Goal: Navigation & Orientation: Find specific page/section

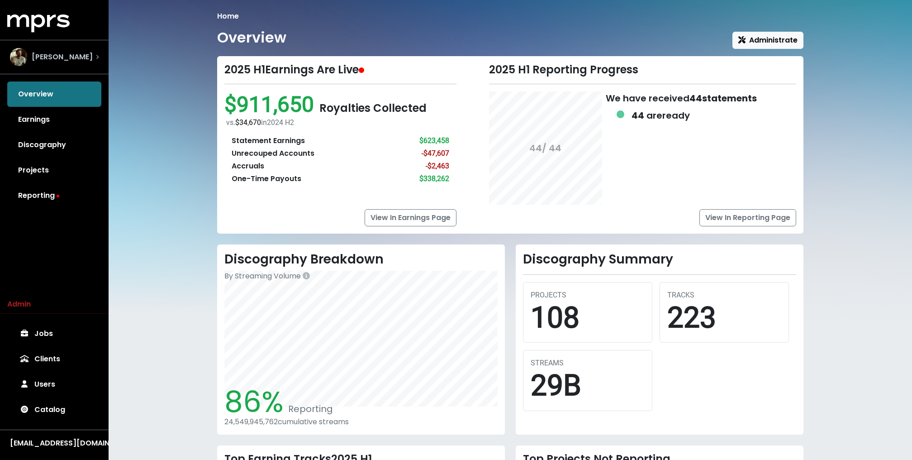
click at [79, 58] on div "John Ryan" at bounding box center [54, 57] width 89 height 18
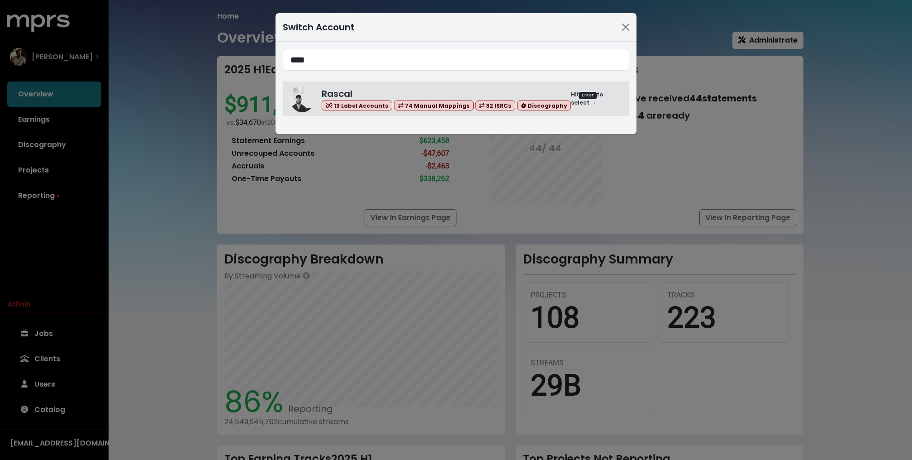
type input "****"
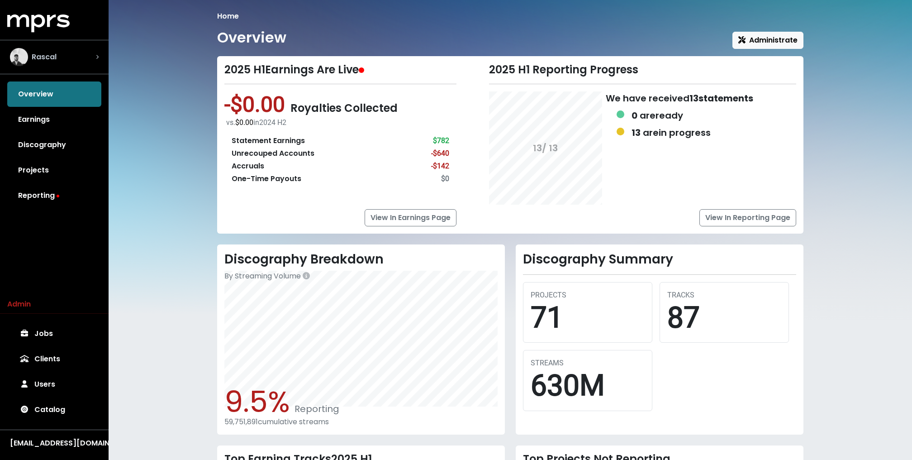
click at [28, 58] on img "Select account" at bounding box center [19, 57] width 18 height 18
click at [60, 200] on link "Reporting" at bounding box center [54, 195] width 94 height 25
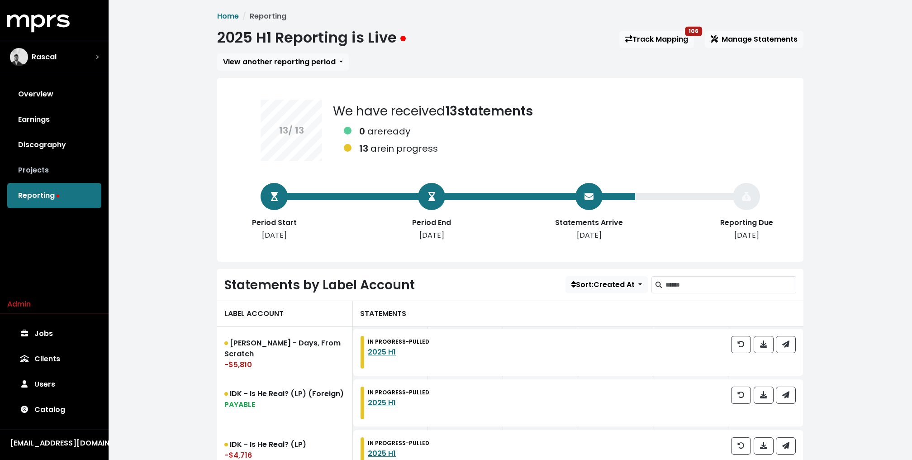
click at [34, 171] on link "Projects" at bounding box center [54, 169] width 94 height 25
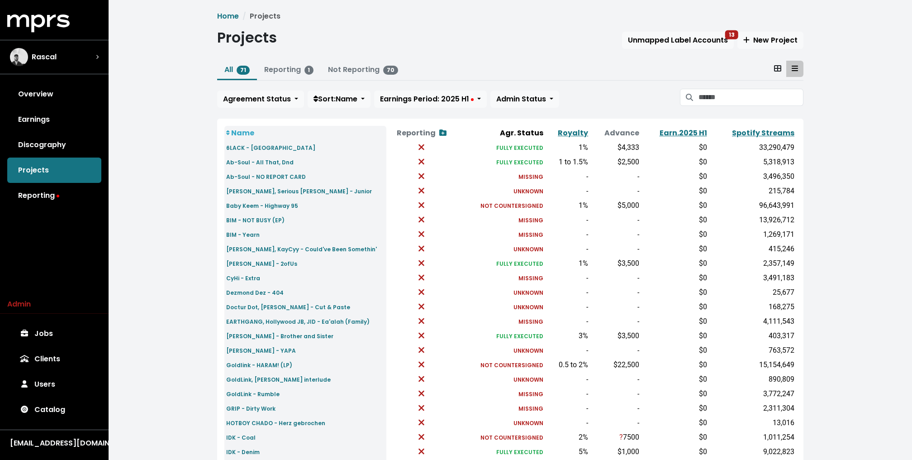
click at [688, 30] on div "Projects Unmapped Label Accounts 13 New Project" at bounding box center [510, 39] width 586 height 21
click at [670, 39] on span "Unmapped Label Accounts 13" at bounding box center [678, 40] width 100 height 10
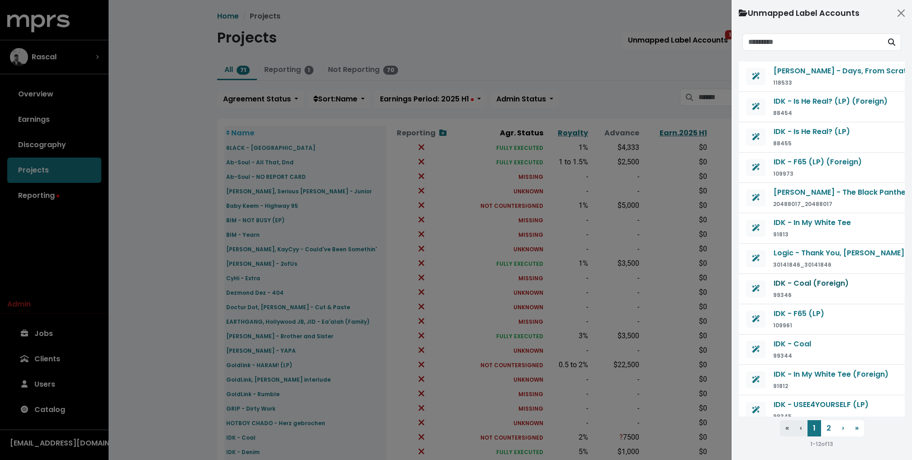
scroll to position [5, 0]
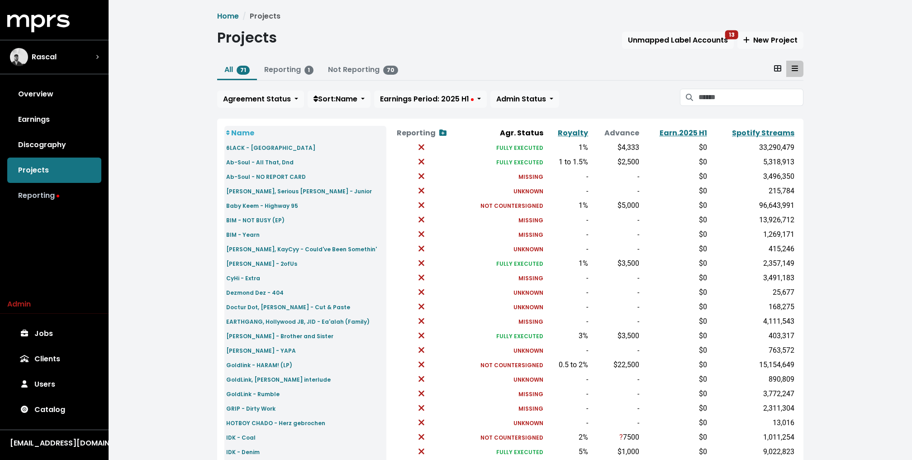
click at [55, 200] on link "Reporting" at bounding box center [54, 195] width 94 height 25
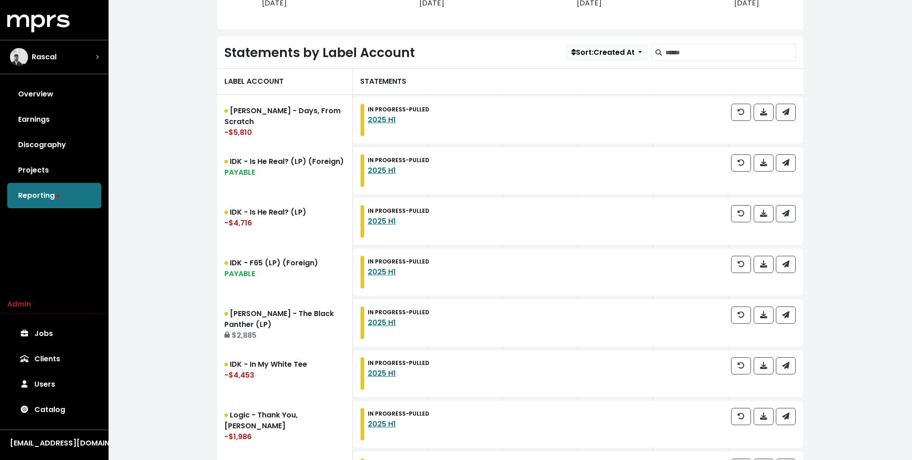
scroll to position [411, 0]
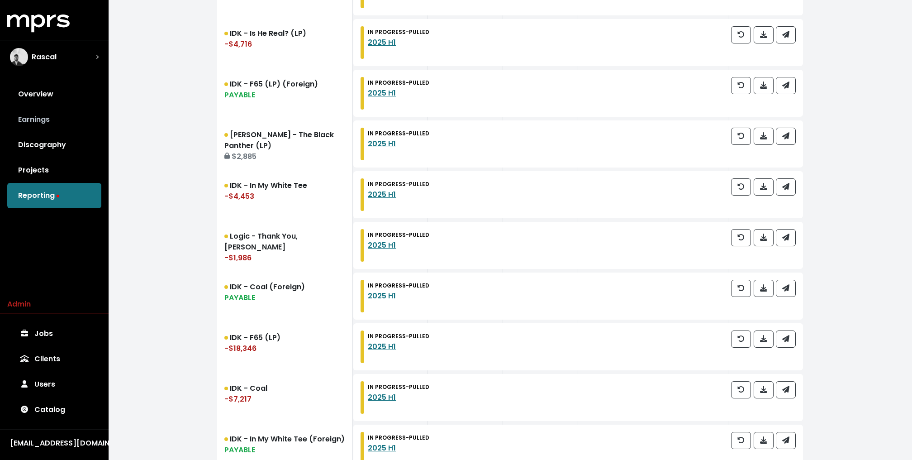
click at [72, 116] on link "Earnings" at bounding box center [54, 119] width 94 height 25
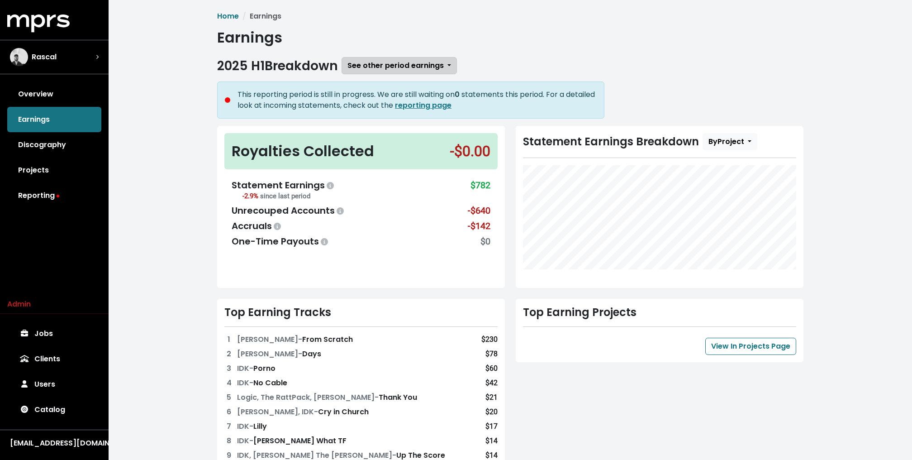
click at [400, 69] on span "See other period earnings" at bounding box center [395, 65] width 96 height 10
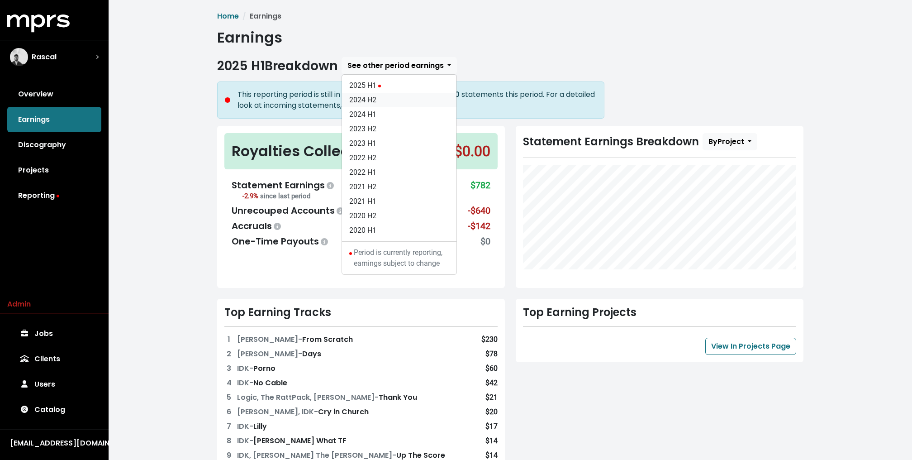
click at [371, 99] on link "2024 H2" at bounding box center [399, 100] width 114 height 14
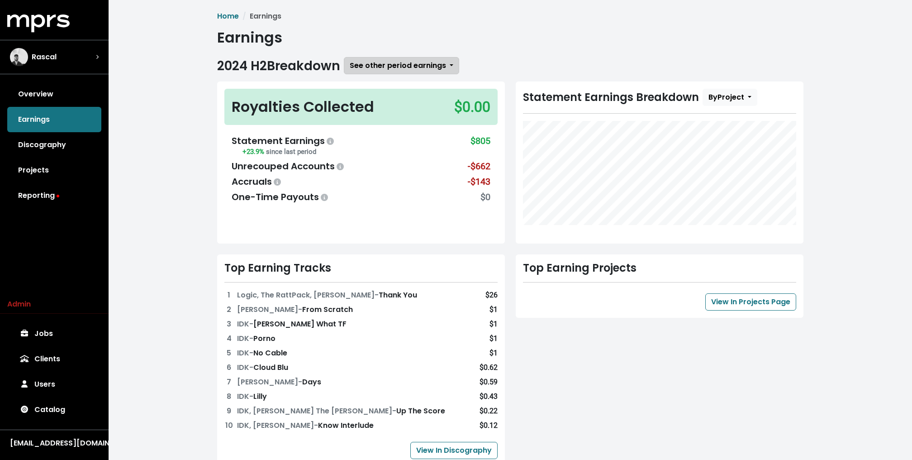
click at [379, 57] on button "See other period earnings" at bounding box center [401, 65] width 115 height 17
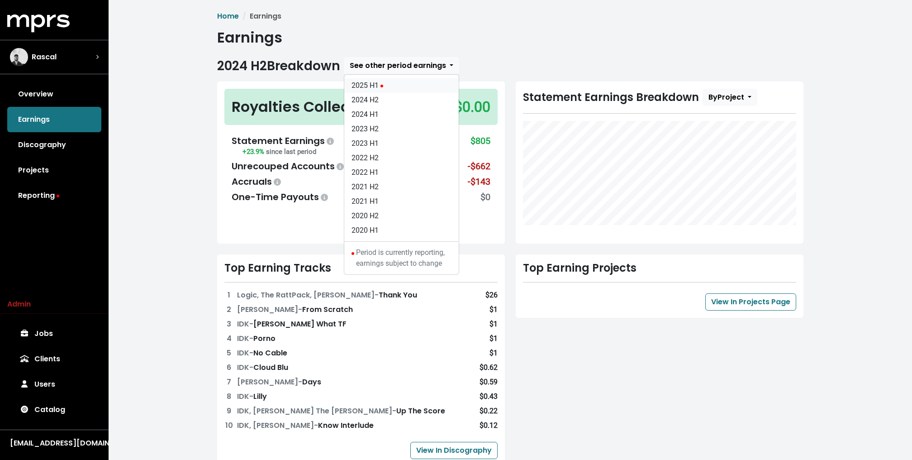
click at [373, 89] on link "2025 H1" at bounding box center [401, 85] width 114 height 14
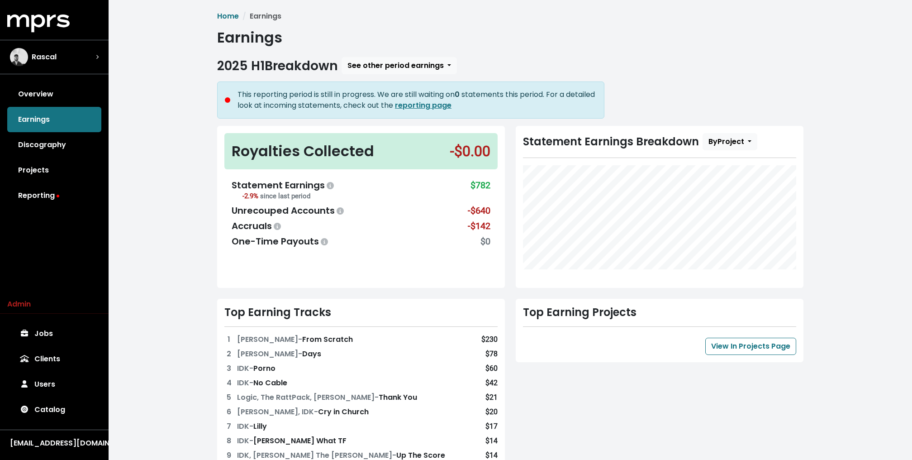
click at [157, 125] on div "Home Earnings Earnings 2025 H1 Breakdown See other period earnings 2025 H1 2024…" at bounding box center [511, 400] width 804 height 800
click at [400, 62] on span "See other period earnings" at bounding box center [395, 65] width 96 height 10
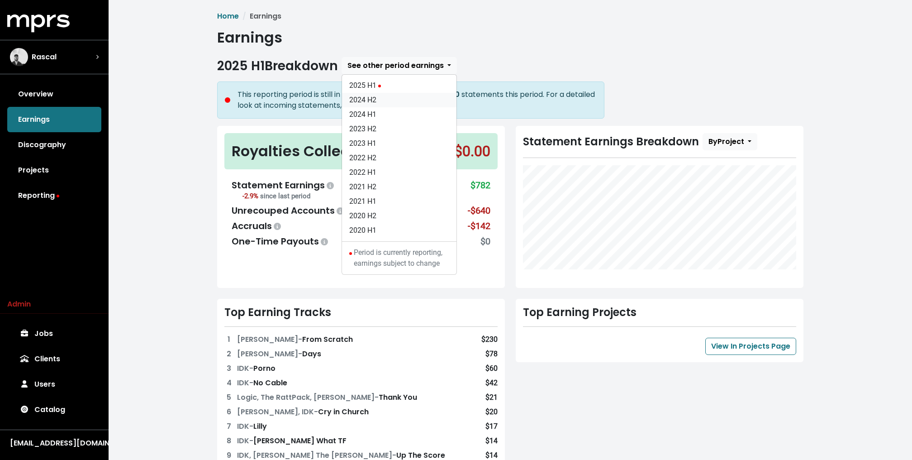
click at [372, 101] on link "2024 H2" at bounding box center [399, 100] width 114 height 14
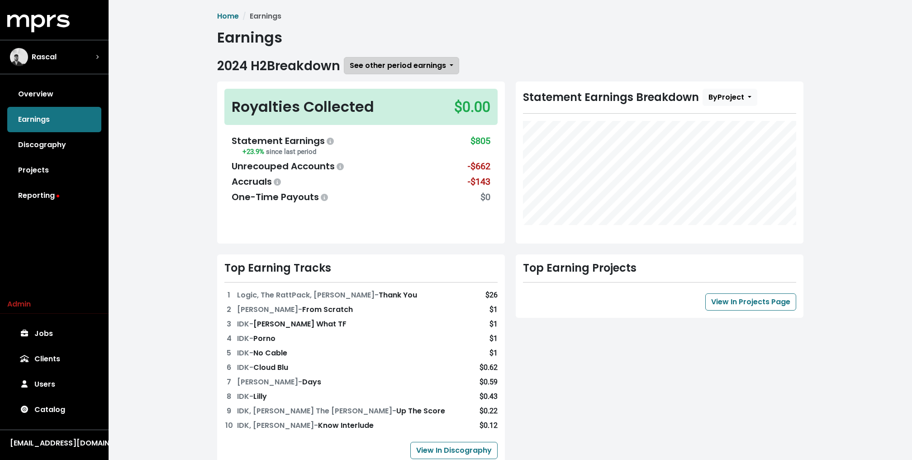
click at [408, 57] on button "See other period earnings" at bounding box center [401, 65] width 115 height 17
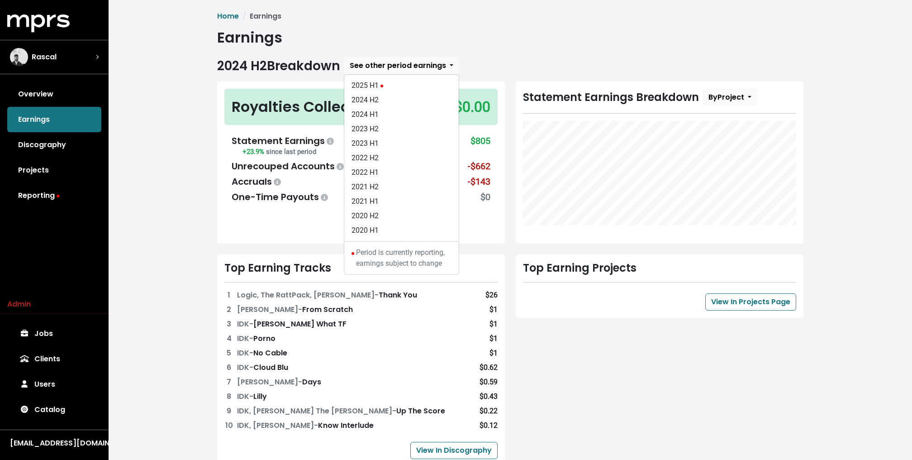
click at [554, 54] on div "Home Earnings Earnings 2024 H2 Breakdown See other period earnings 2025 H1 2024…" at bounding box center [510, 376] width 597 height 730
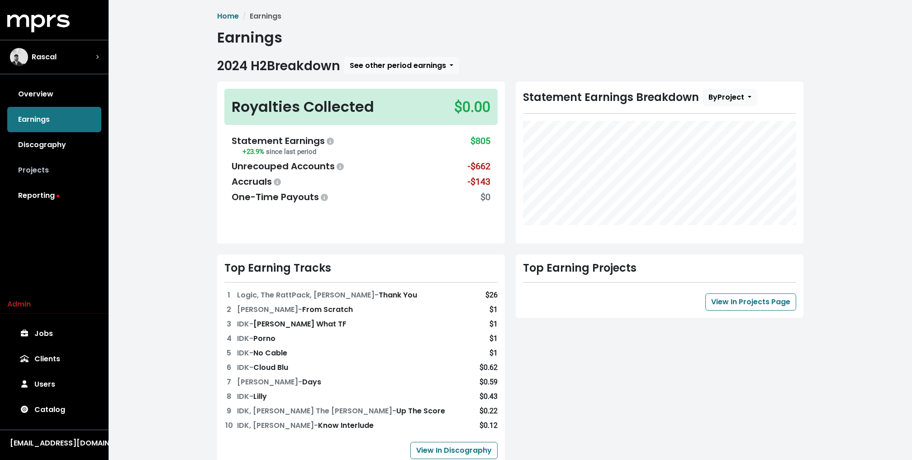
click at [39, 176] on link "Projects" at bounding box center [54, 169] width 94 height 25
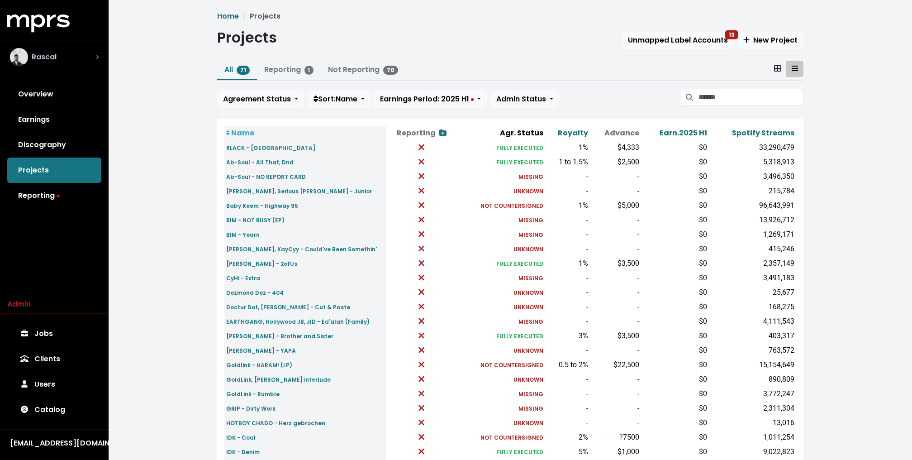
click at [96, 48] on div "Rascal" at bounding box center [54, 57] width 89 height 18
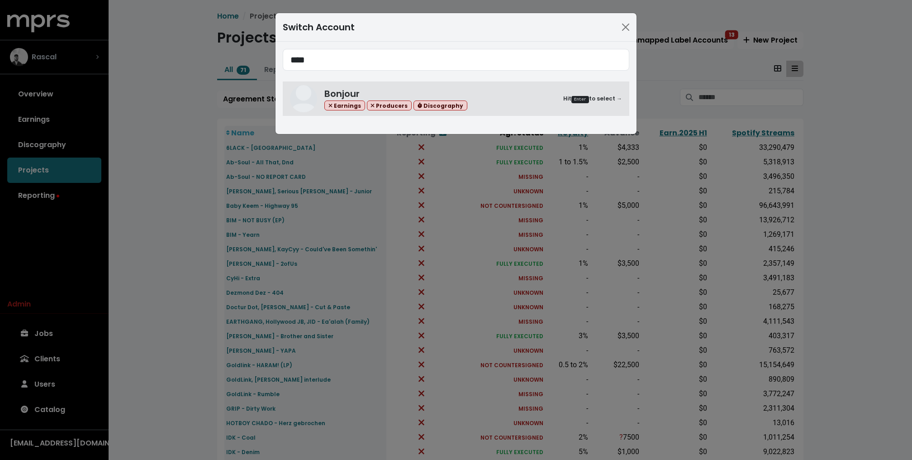
type input "****"
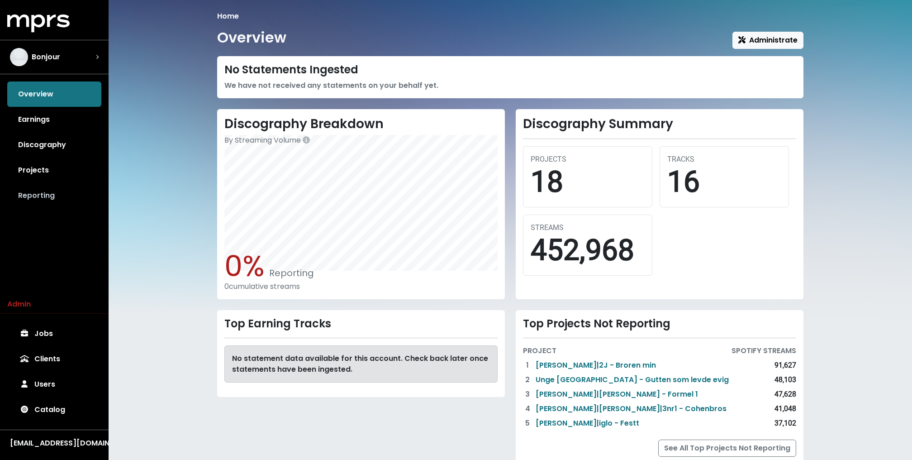
click at [48, 189] on link "Reporting" at bounding box center [54, 195] width 94 height 25
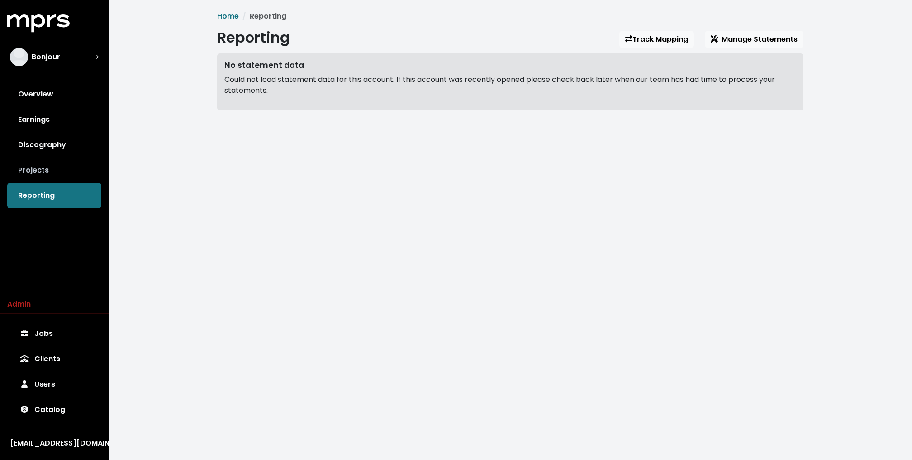
click at [48, 162] on link "Projects" at bounding box center [54, 169] width 94 height 25
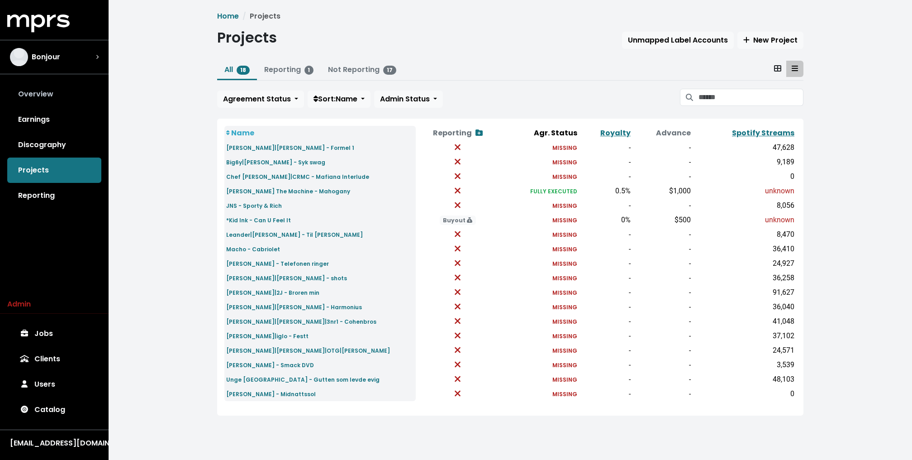
click at [67, 98] on link "Overview" at bounding box center [54, 93] width 94 height 25
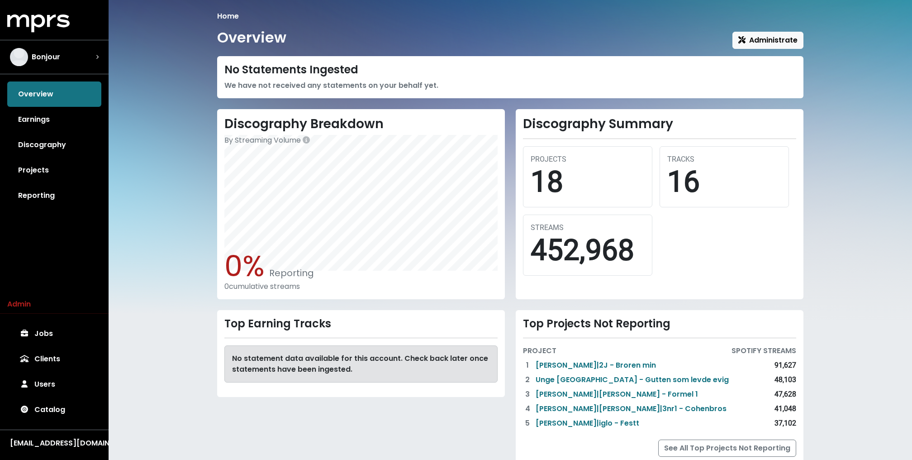
click at [162, 137] on div "Home Overview Administrate No Statements Ingested We have not received any stat…" at bounding box center [511, 244] width 804 height 489
click at [64, 174] on link "Projects" at bounding box center [54, 169] width 94 height 25
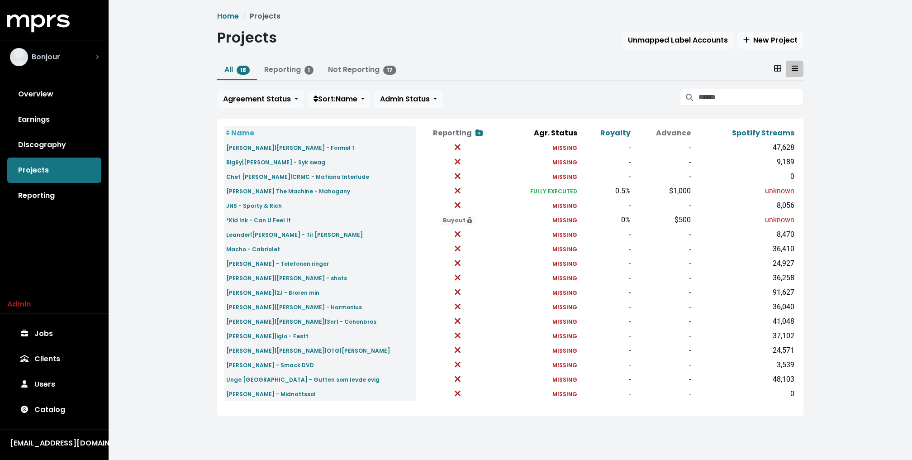
click at [72, 54] on div "Bonjour" at bounding box center [54, 57] width 89 height 18
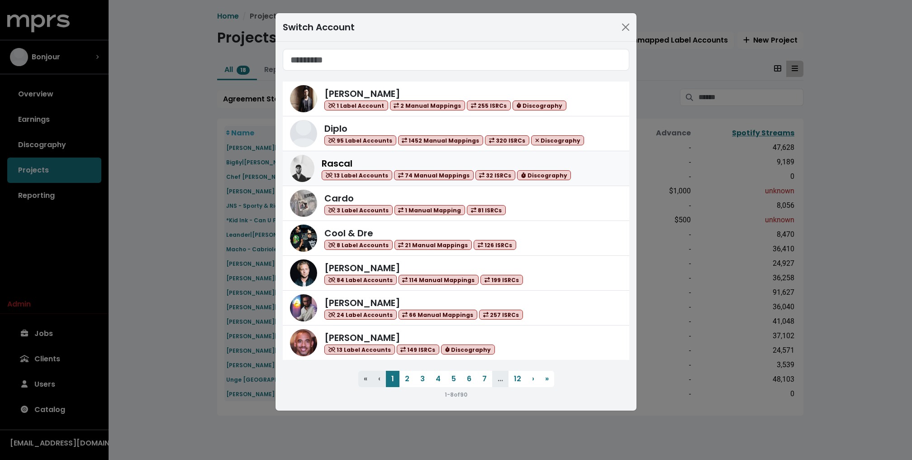
click at [393, 159] on div "Rascal 13 Label Accounts 74 Manual Mappings 32 ISRCs Discography" at bounding box center [446, 169] width 249 height 24
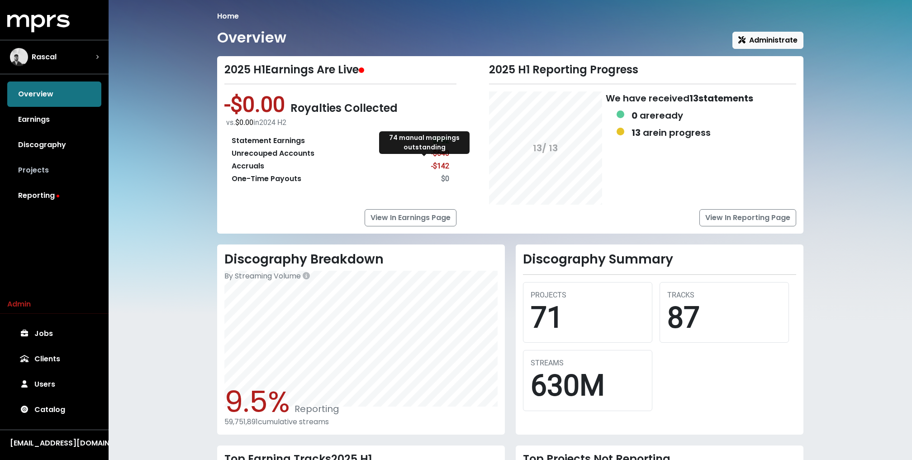
click at [51, 177] on link "Projects" at bounding box center [54, 169] width 94 height 25
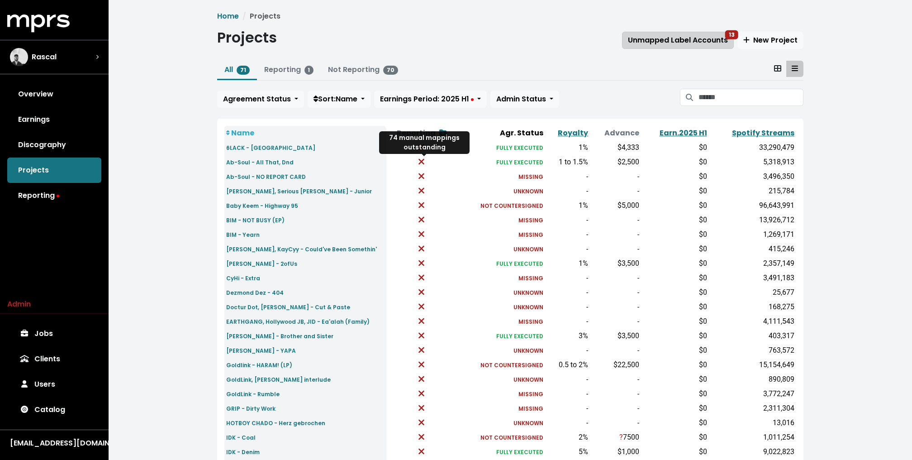
click at [683, 39] on span "Unmapped Label Accounts 13" at bounding box center [678, 40] width 100 height 10
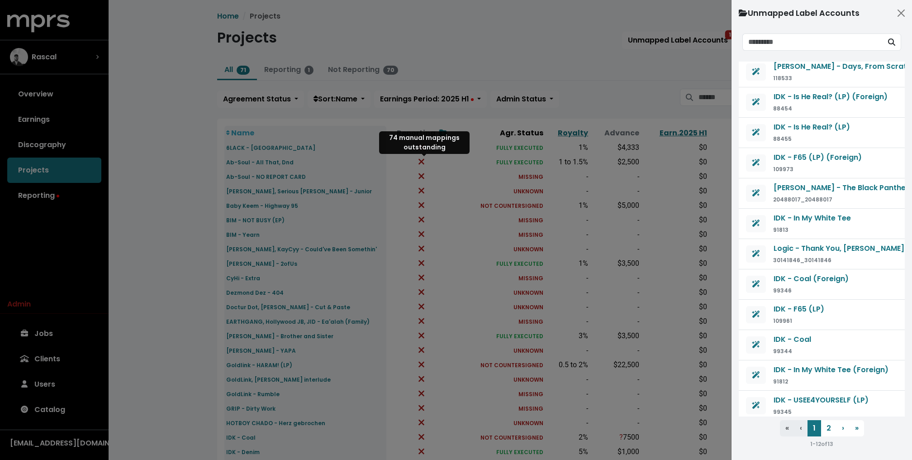
scroll to position [3, 0]
click at [828, 427] on button "2" at bounding box center [828, 428] width 15 height 16
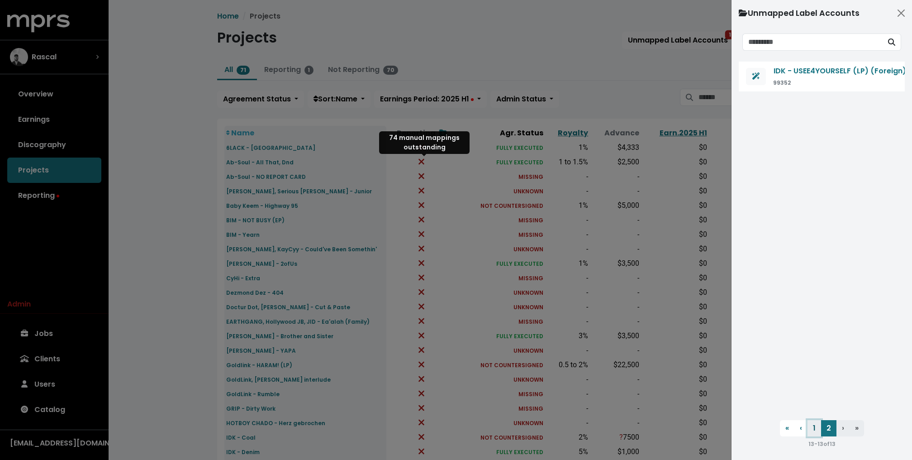
click at [810, 433] on button "1" at bounding box center [815, 428] width 14 height 16
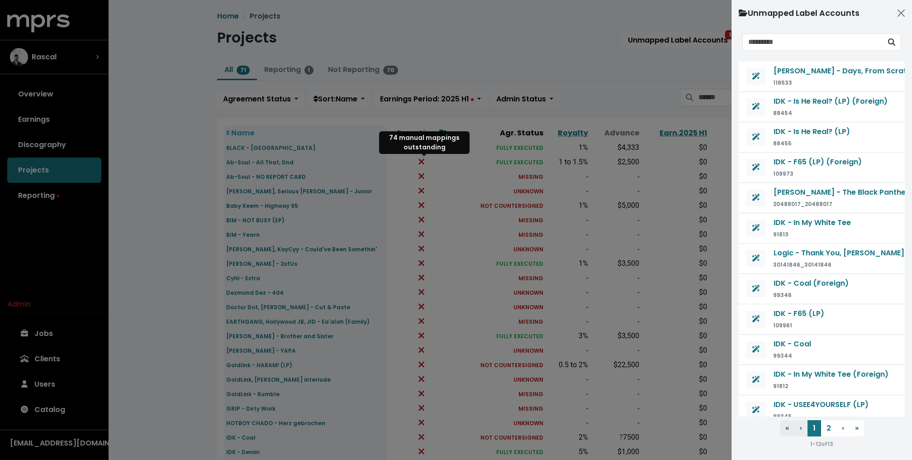
click at [520, 64] on div at bounding box center [456, 230] width 912 height 460
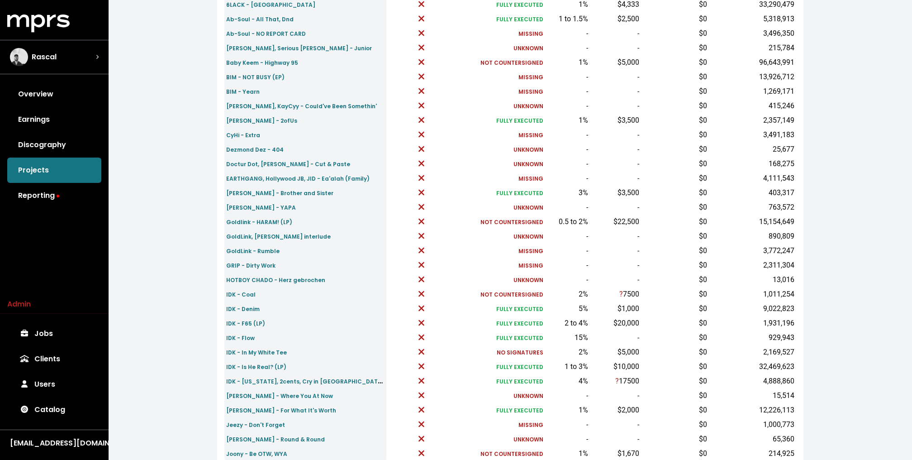
scroll to position [215, 0]
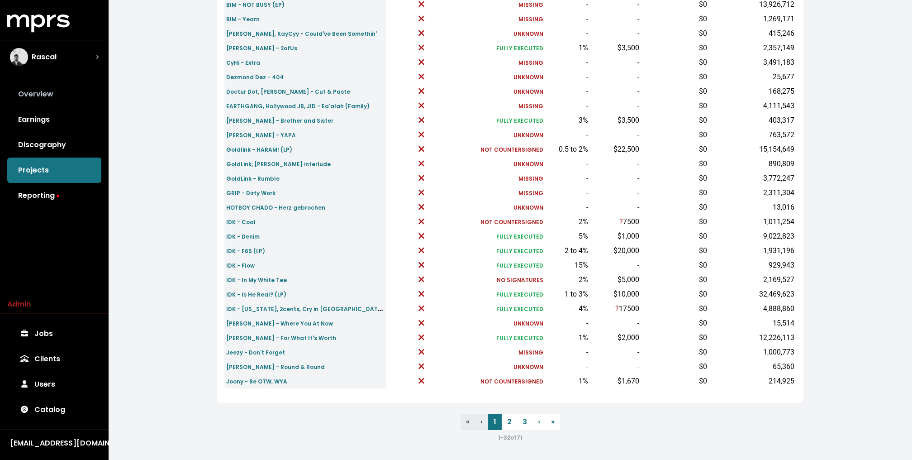
click at [37, 103] on link "Overview" at bounding box center [54, 93] width 94 height 25
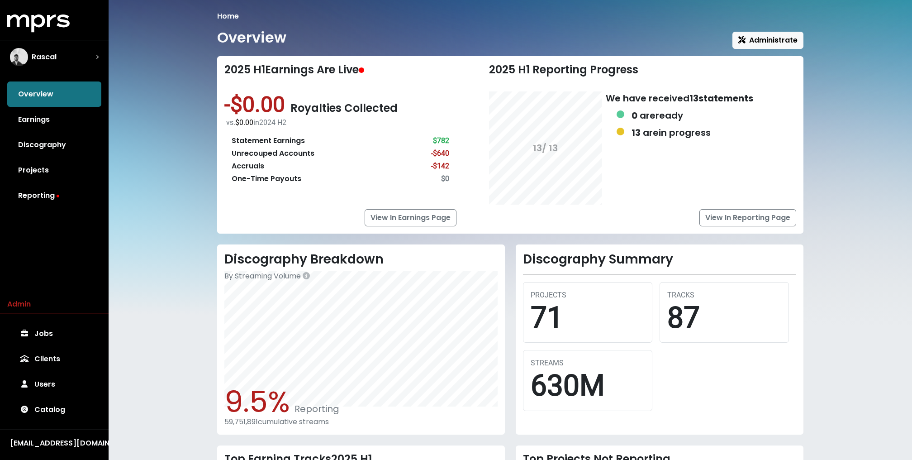
click at [650, 11] on ol "Home" at bounding box center [510, 16] width 586 height 11
click at [29, 173] on link "Projects" at bounding box center [54, 169] width 94 height 25
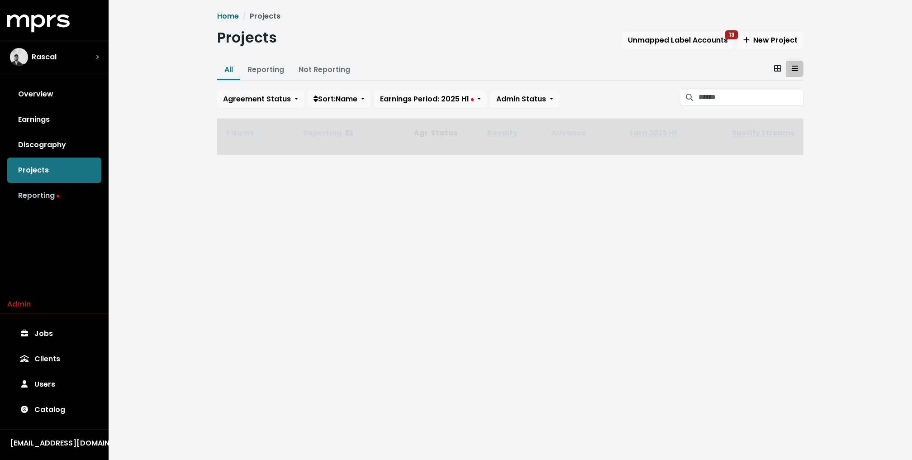
click at [29, 195] on link "Reporting" at bounding box center [54, 195] width 94 height 25
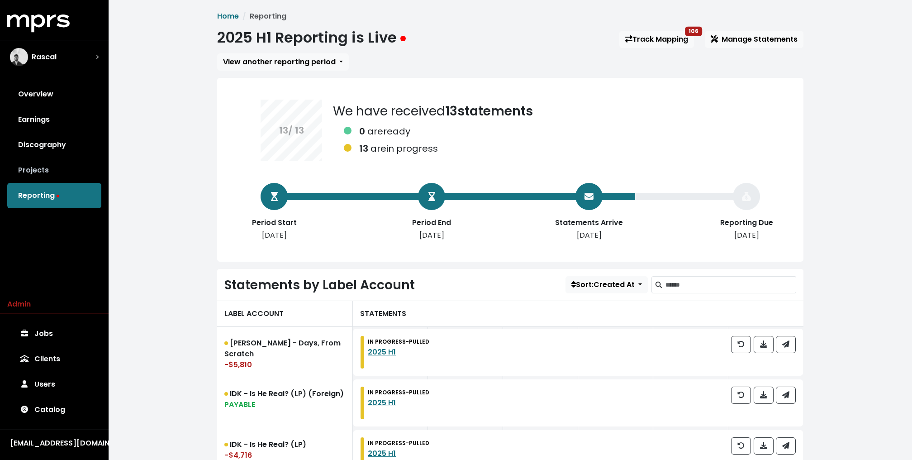
click at [49, 170] on link "Projects" at bounding box center [54, 169] width 94 height 25
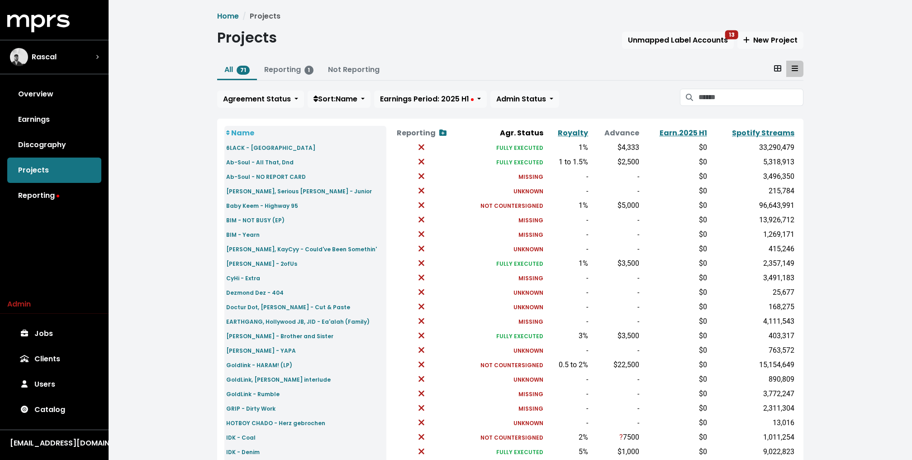
click at [186, 138] on div "Home Projects Projects Unmapped Label Accounts 13 New Project All 71 Reporting …" at bounding box center [511, 338] width 804 height 676
click at [69, 88] on link "Overview" at bounding box center [54, 93] width 94 height 25
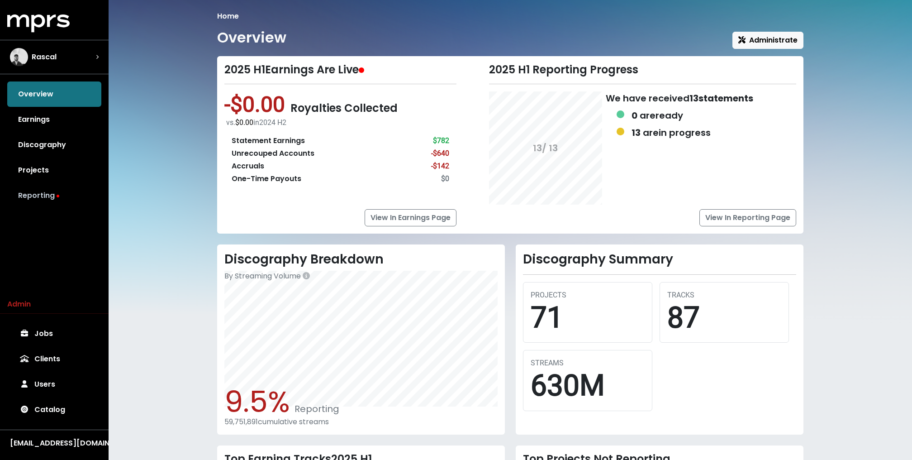
click at [54, 192] on link "Reporting" at bounding box center [54, 195] width 94 height 25
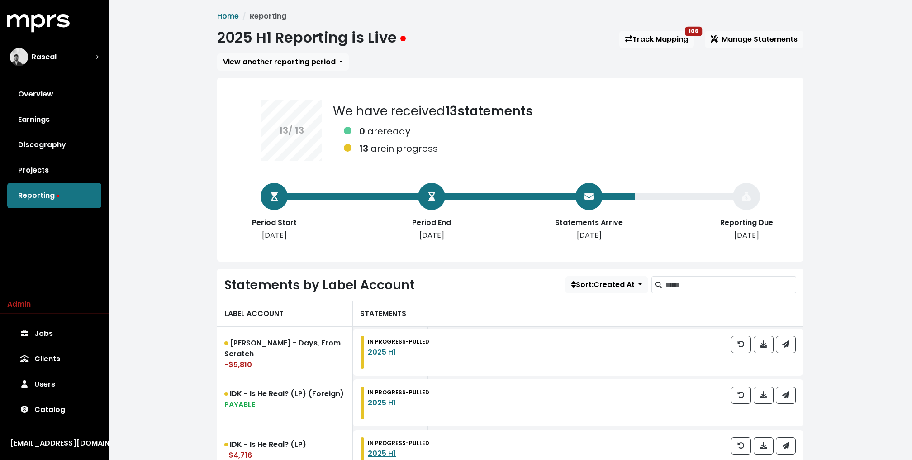
click at [72, 164] on link "Projects" at bounding box center [54, 169] width 94 height 25
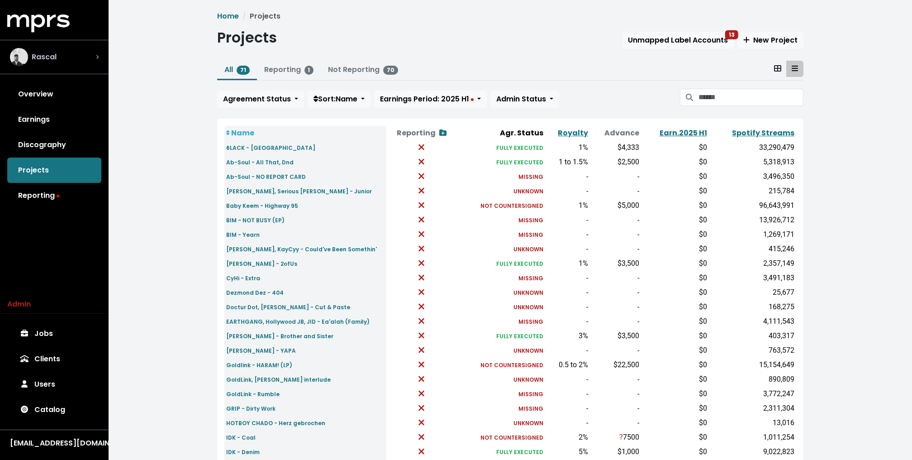
click at [81, 59] on div "Rascal" at bounding box center [54, 57] width 89 height 18
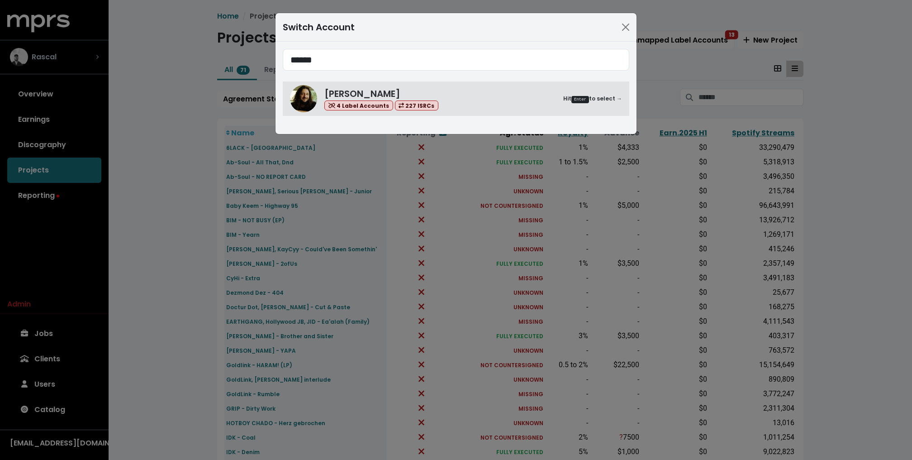
type input "******"
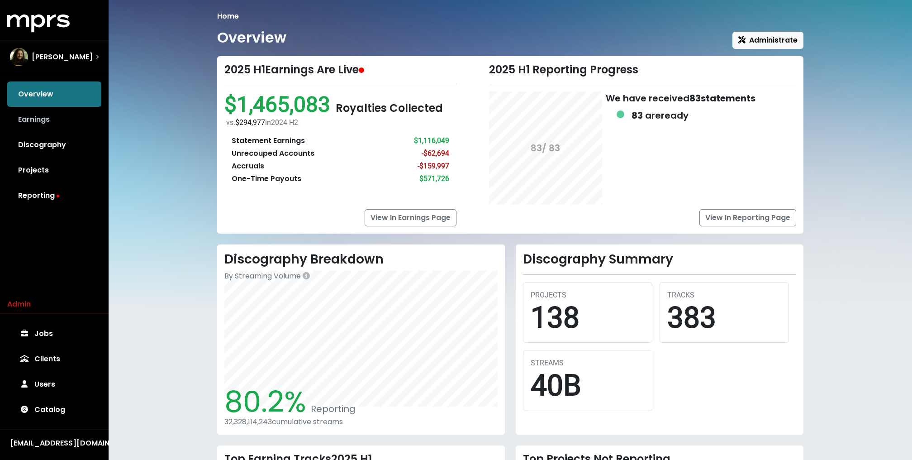
click at [48, 120] on link "Earnings" at bounding box center [54, 119] width 94 height 25
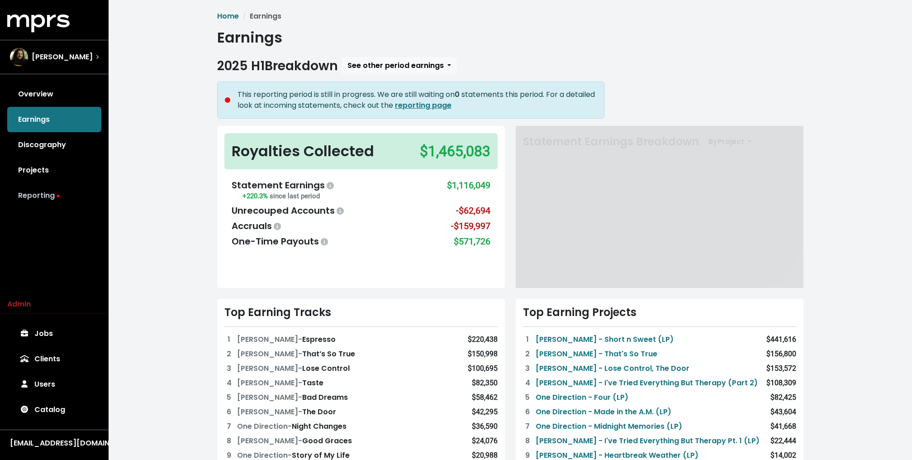
click at [34, 199] on link "Reporting" at bounding box center [54, 195] width 94 height 25
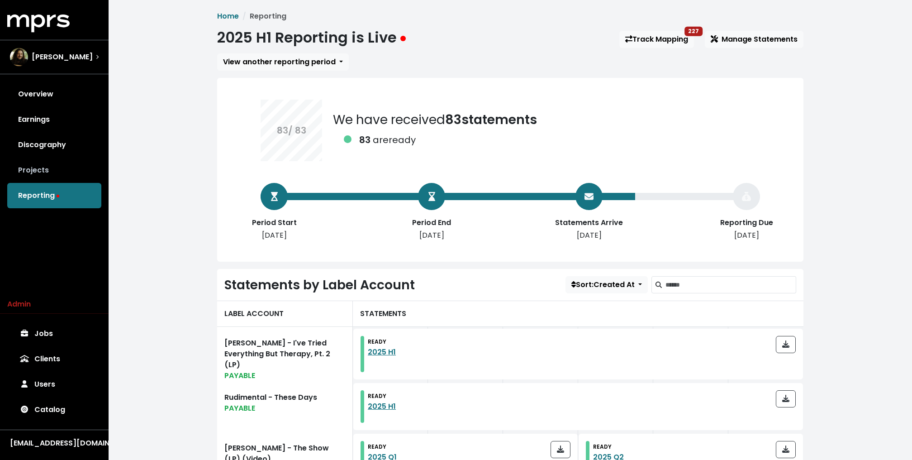
click at [35, 160] on link "Projects" at bounding box center [54, 169] width 94 height 25
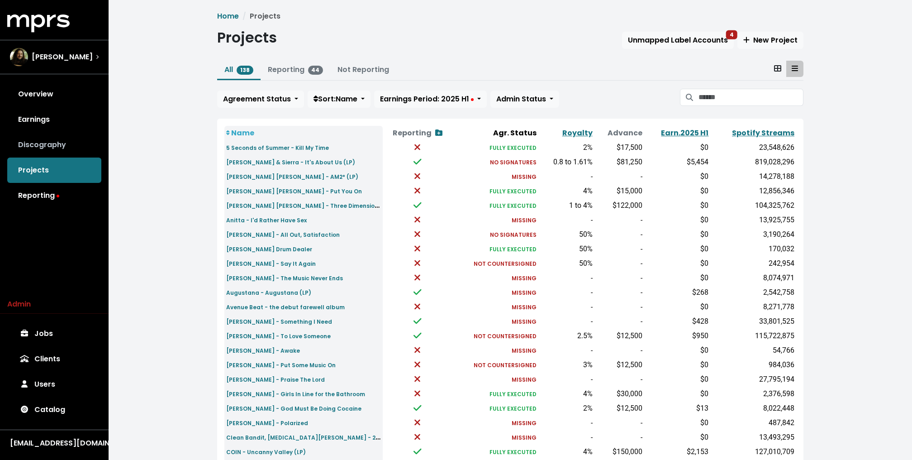
click at [43, 141] on link "Discography" at bounding box center [54, 144] width 94 height 25
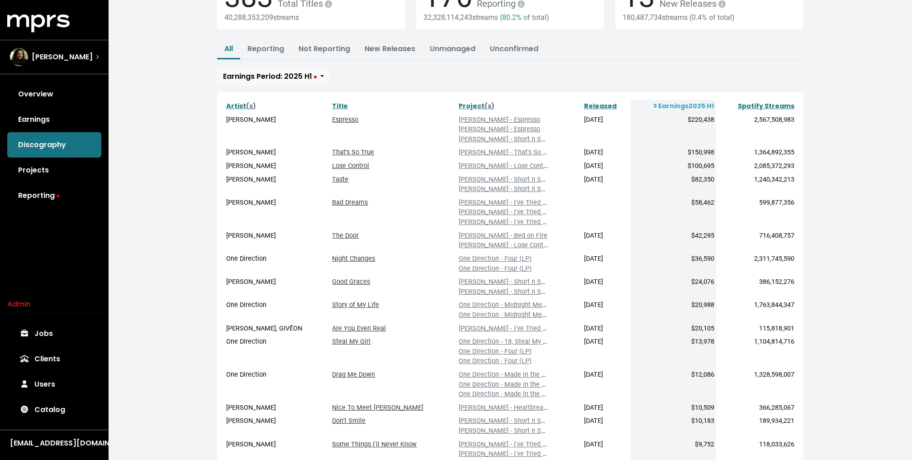
scroll to position [89, 0]
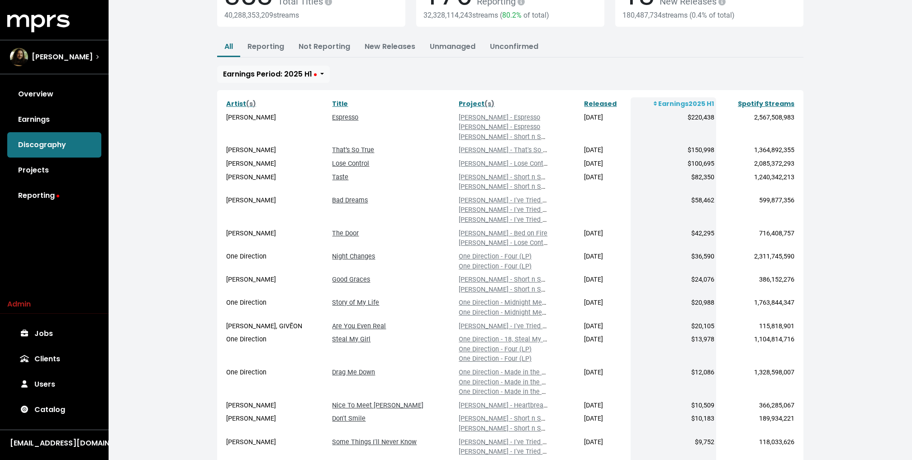
click at [186, 133] on div "Home Discography Discography Manage Discography 71 383 Total Titles 40,288,353,…" at bounding box center [511, 258] width 804 height 695
click at [192, 161] on div "Home Discography Discography Manage Discography 71 383 Total Titles 40,288,353,…" at bounding box center [511, 258] width 804 height 695
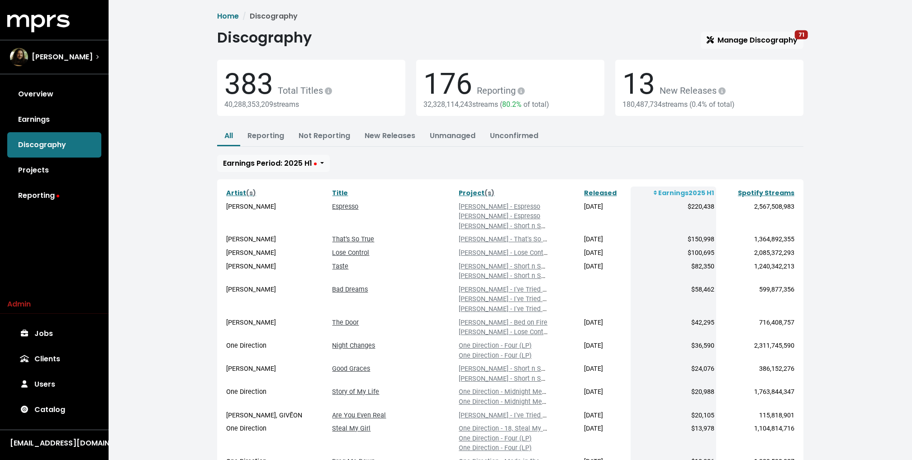
scroll to position [234, 0]
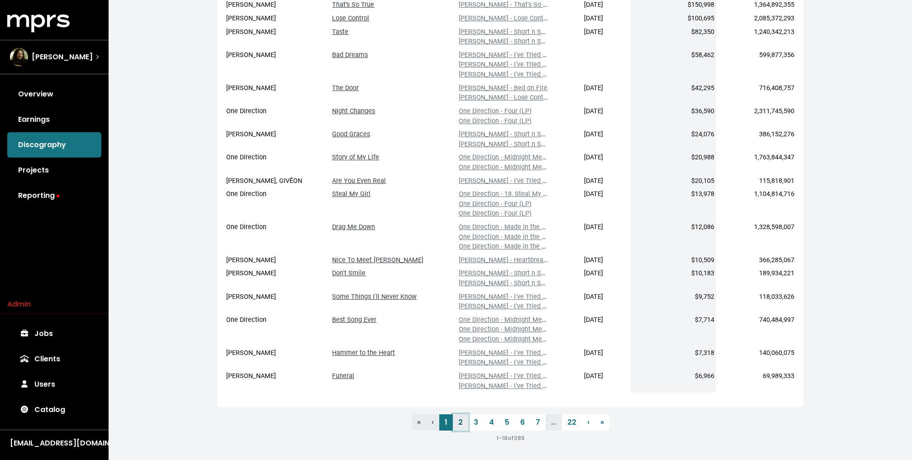
click at [459, 423] on link "2" at bounding box center [460, 422] width 15 height 16
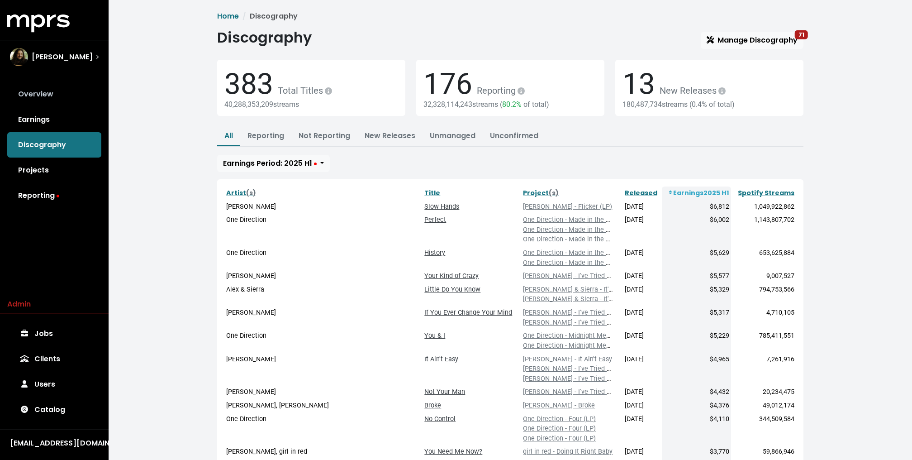
click at [70, 92] on link "Overview" at bounding box center [54, 93] width 94 height 25
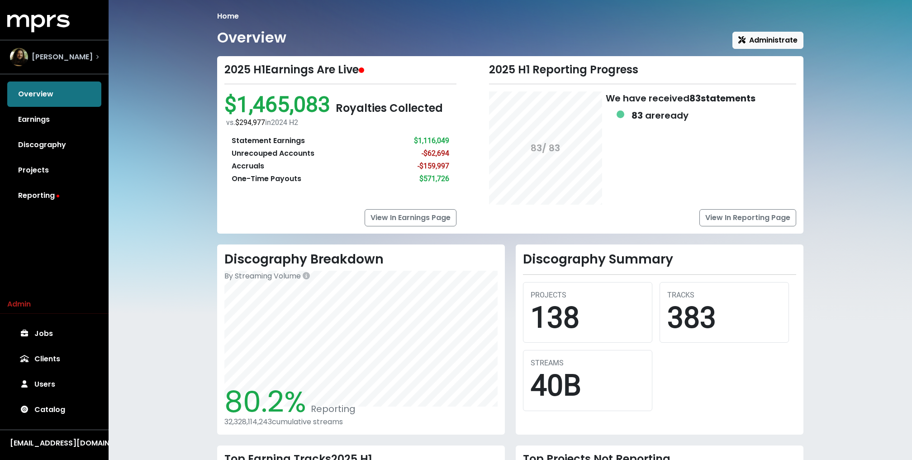
click at [78, 52] on span "Julian Bunetta" at bounding box center [62, 57] width 61 height 11
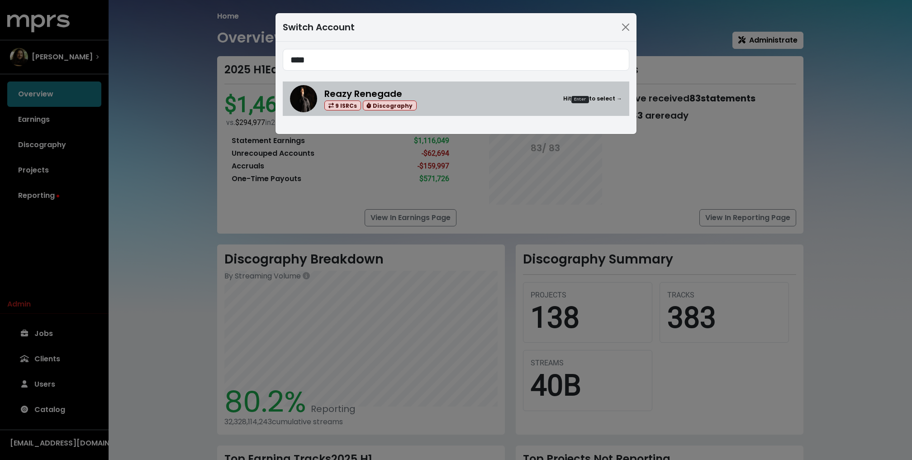
type input "****"
click at [404, 94] on div "Reazy Renegade 9 ISRCs Discography" at bounding box center [370, 99] width 92 height 24
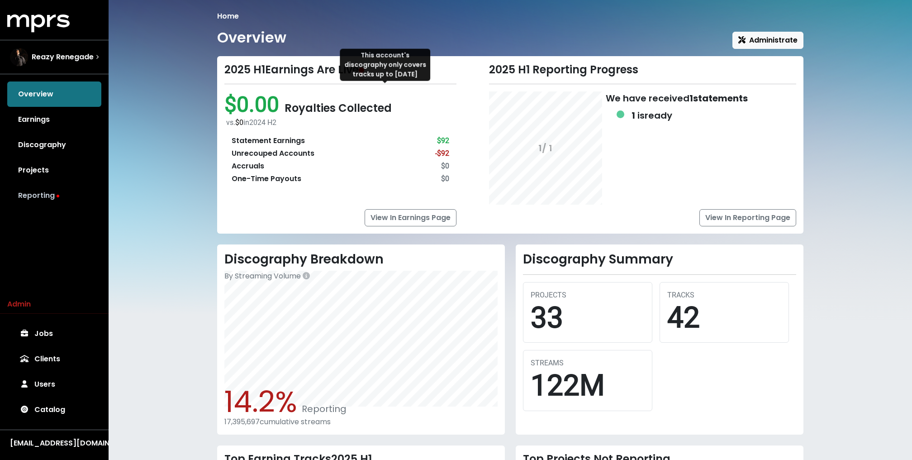
click at [43, 200] on link "Reporting" at bounding box center [54, 195] width 94 height 25
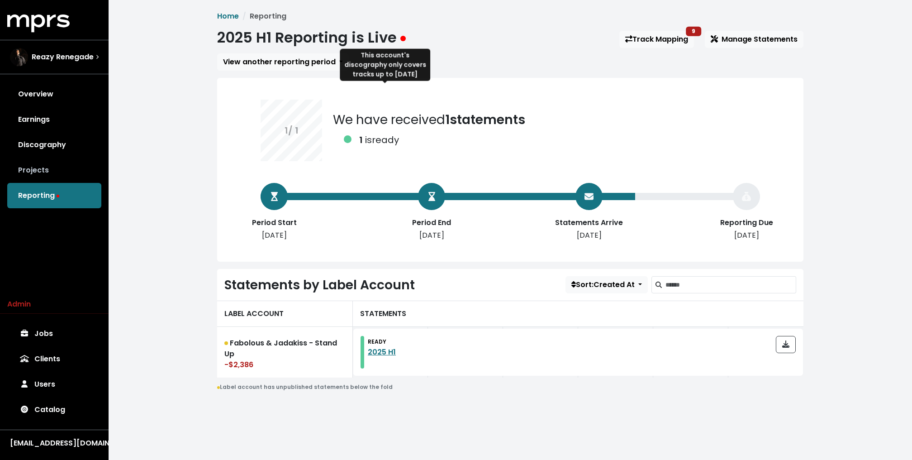
click at [40, 167] on link "Projects" at bounding box center [54, 169] width 94 height 25
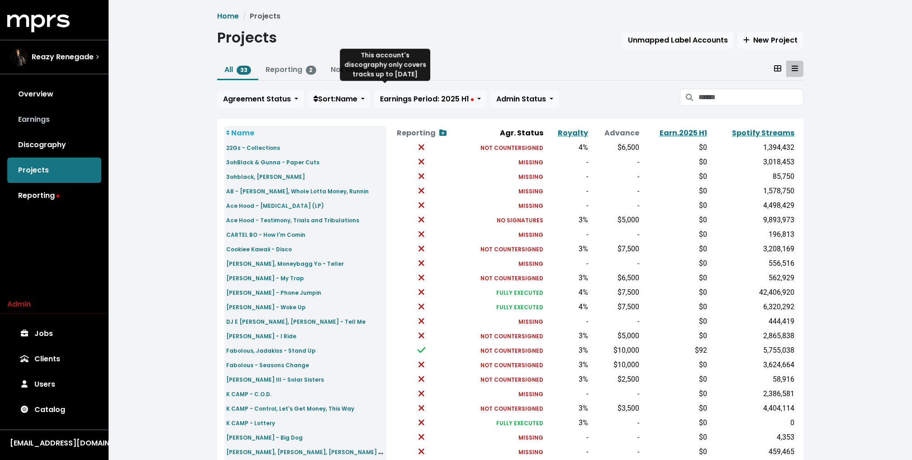
click at [57, 113] on link "Earnings" at bounding box center [54, 119] width 94 height 25
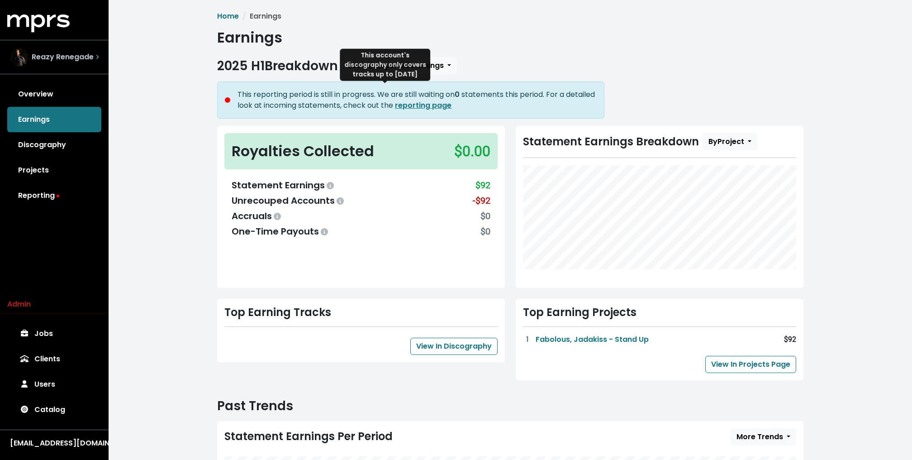
click at [59, 61] on span "Reazy Renegade" at bounding box center [63, 57] width 62 height 11
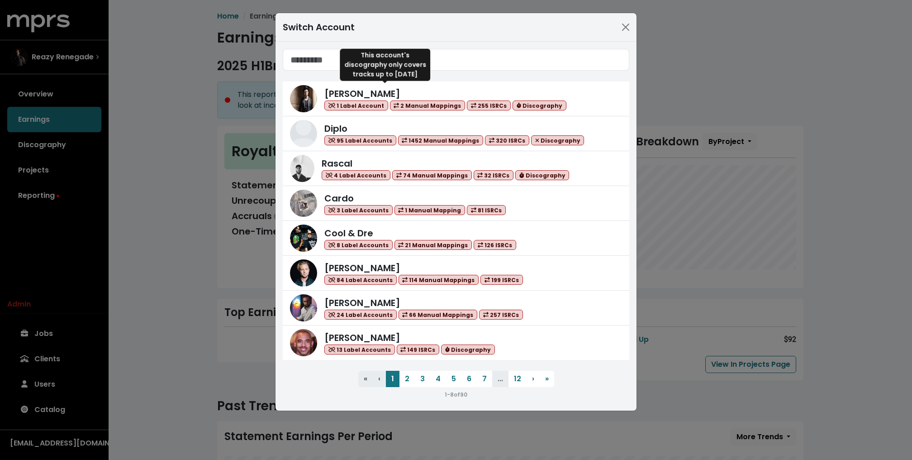
click at [85, 96] on div "Switch Account Adam Anders 1 Label Account 2 Manual Mappings 255 ISRCs Discogra…" at bounding box center [456, 230] width 912 height 460
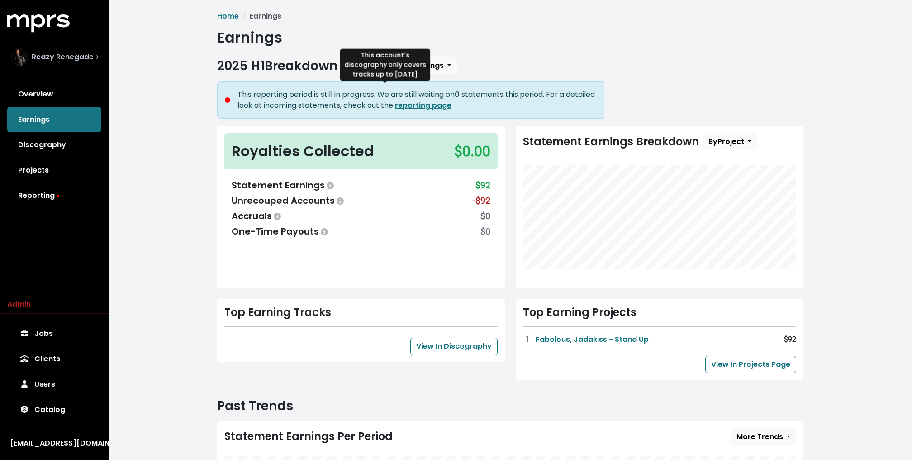
click at [53, 59] on span "Reazy Renegade" at bounding box center [63, 57] width 62 height 11
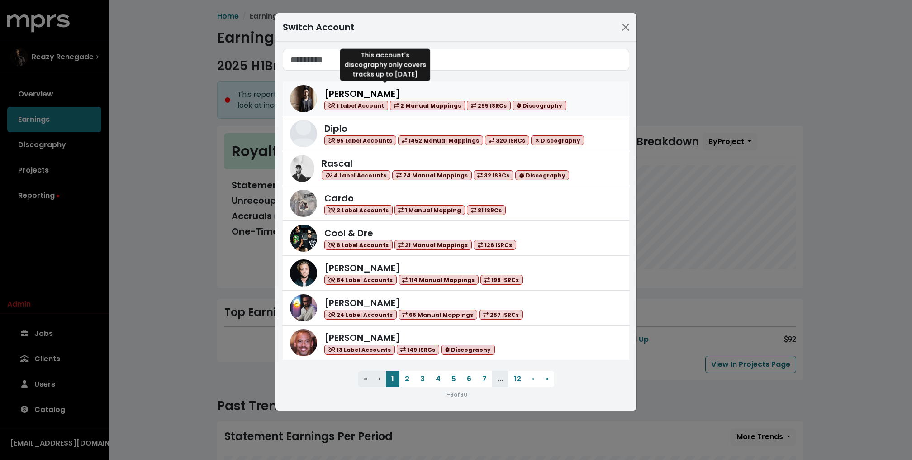
click at [472, 95] on div "Adam Anders 1 Label Account 2 Manual Mappings 255 ISRCs Discography" at bounding box center [445, 99] width 242 height 24
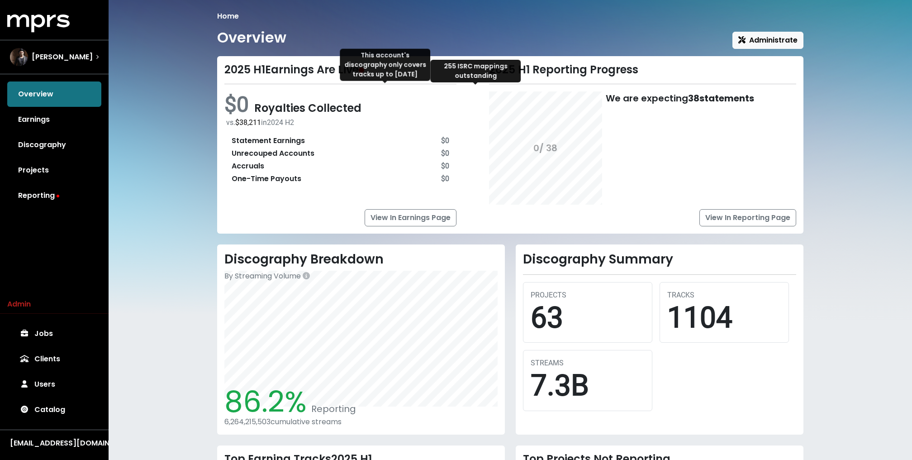
click at [73, 38] on div "MPRS Logo Adam Anders Overview Earnings Discography Projects Reporting" at bounding box center [54, 111] width 109 height 194
click at [58, 55] on span "Adam Anders" at bounding box center [62, 57] width 61 height 11
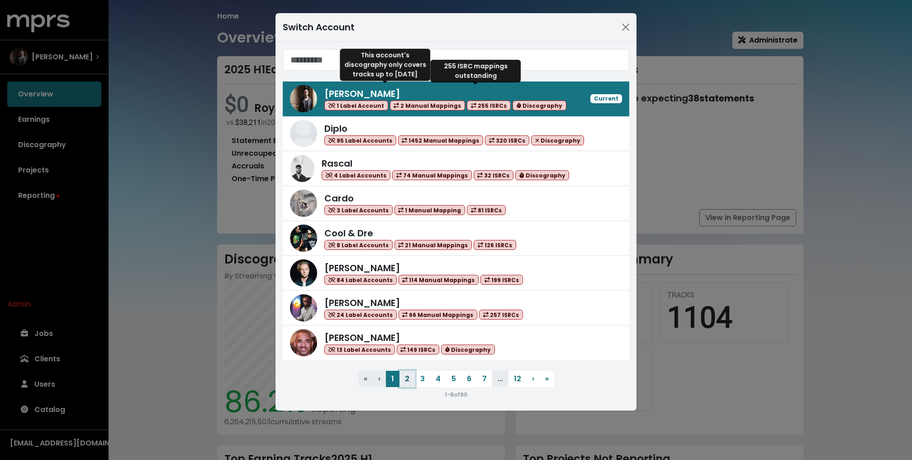
click at [404, 375] on button "2" at bounding box center [407, 379] width 15 height 16
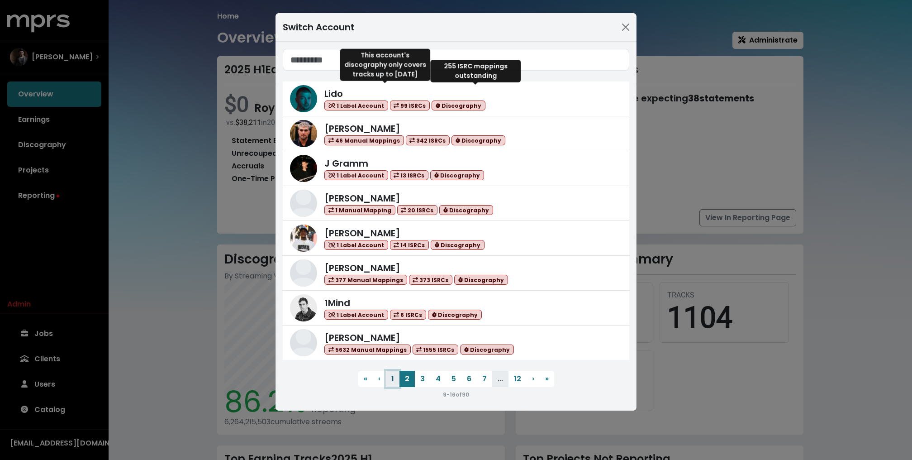
click at [391, 376] on button "1" at bounding box center [393, 379] width 14 height 16
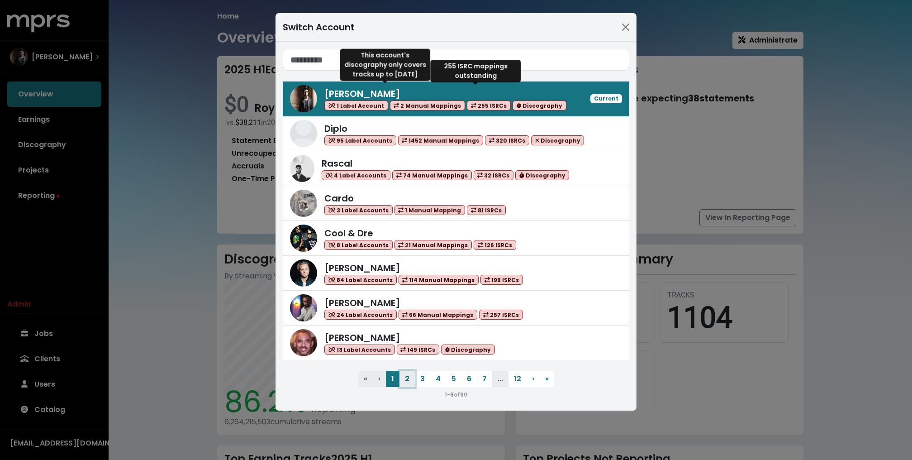
click at [403, 381] on button "2" at bounding box center [407, 379] width 15 height 16
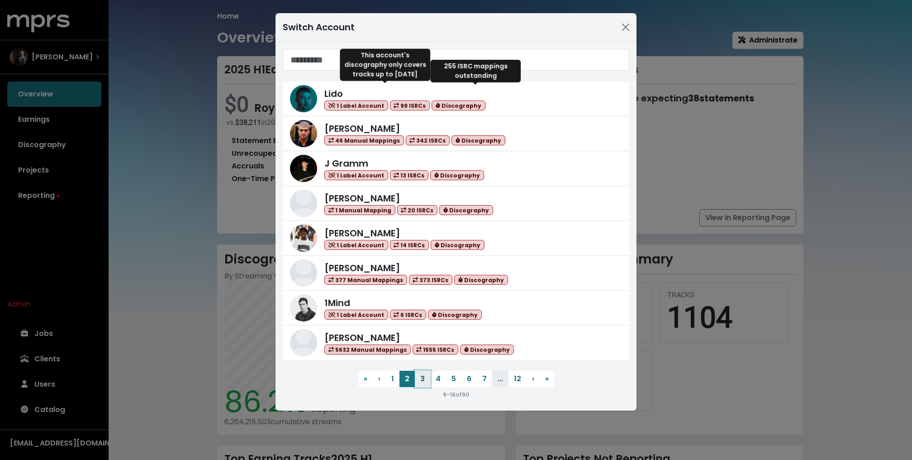
click at [427, 372] on button "3" at bounding box center [422, 379] width 15 height 16
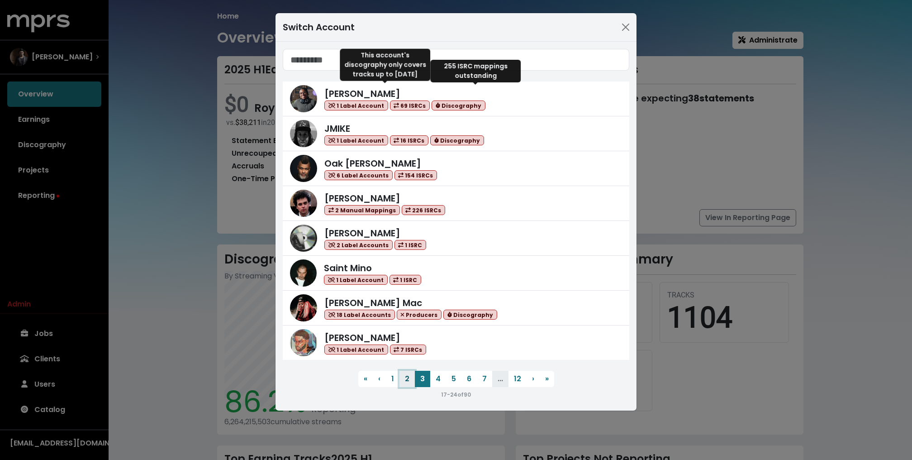
click at [407, 373] on button "2" at bounding box center [407, 379] width 15 height 16
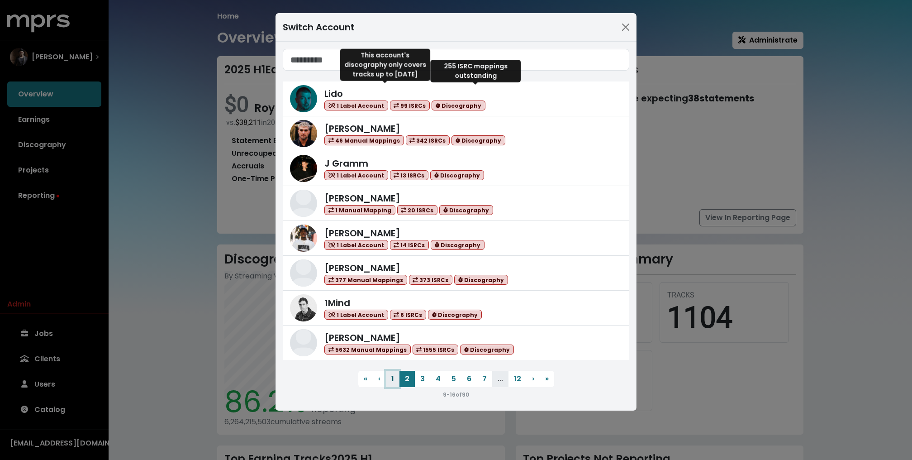
click at [390, 385] on button "1" at bounding box center [393, 379] width 14 height 16
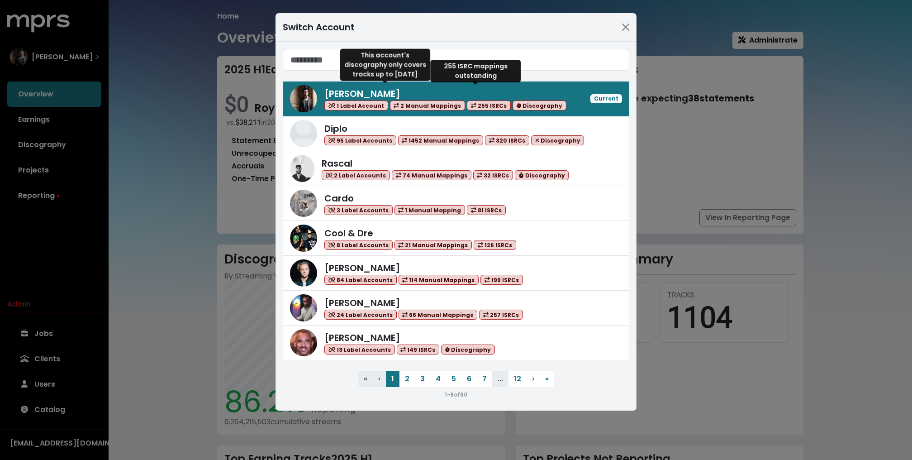
click at [133, 174] on div "Switch Account Adam Anders 1 Label Account 2 Manual Mappings 255 ISRCs Discogra…" at bounding box center [456, 230] width 912 height 460
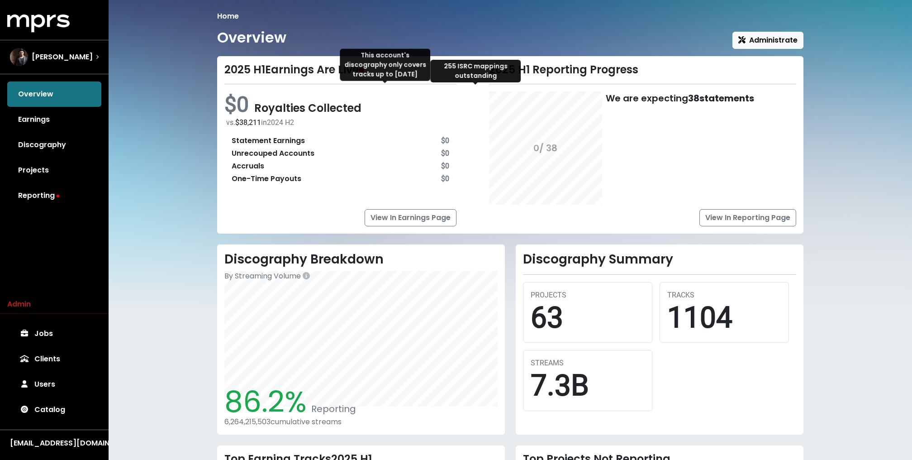
click at [197, 196] on div "Home Overview Administrate 2025 H1 Earnings Are Live $0 Royalties Collected vs.…" at bounding box center [511, 323] width 804 height 646
